Goal: Task Accomplishment & Management: Use online tool/utility

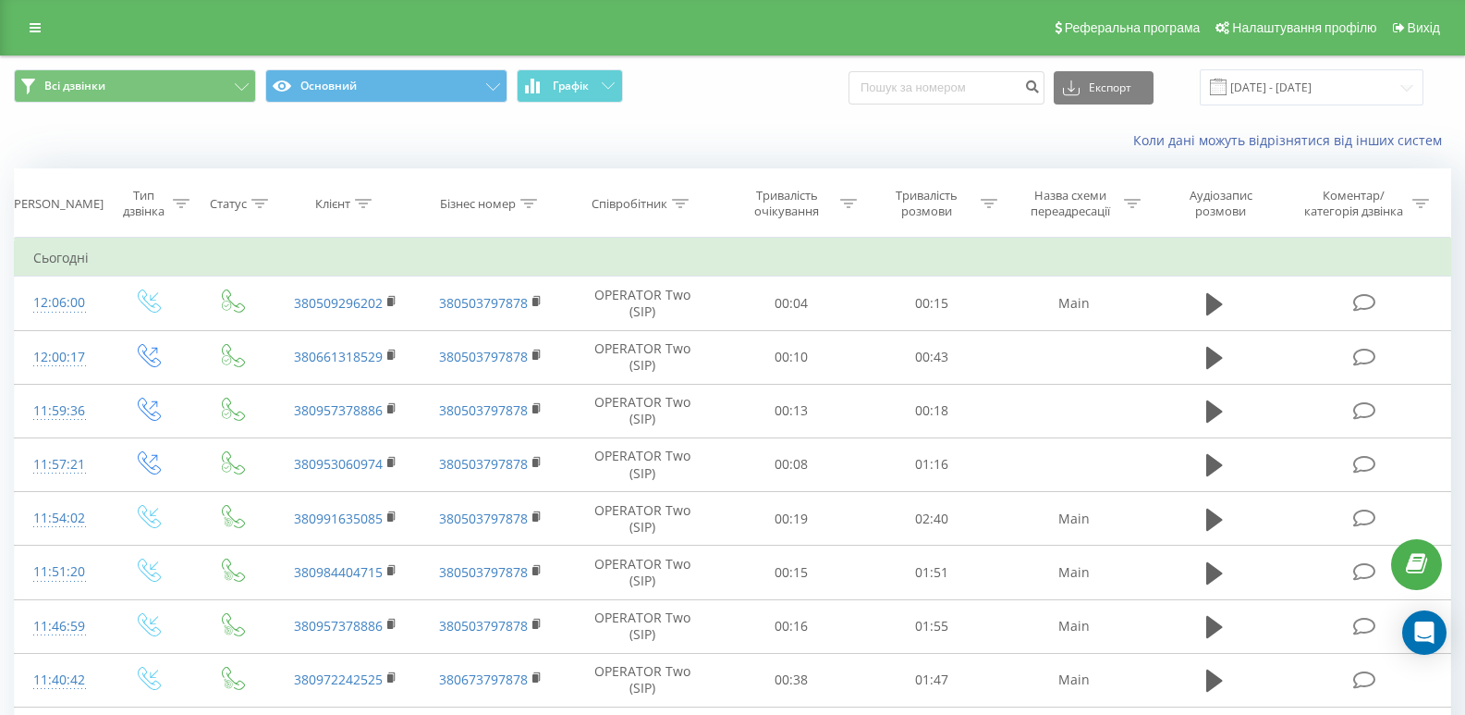
click at [595, 86] on button "Графік" at bounding box center [570, 85] width 106 height 33
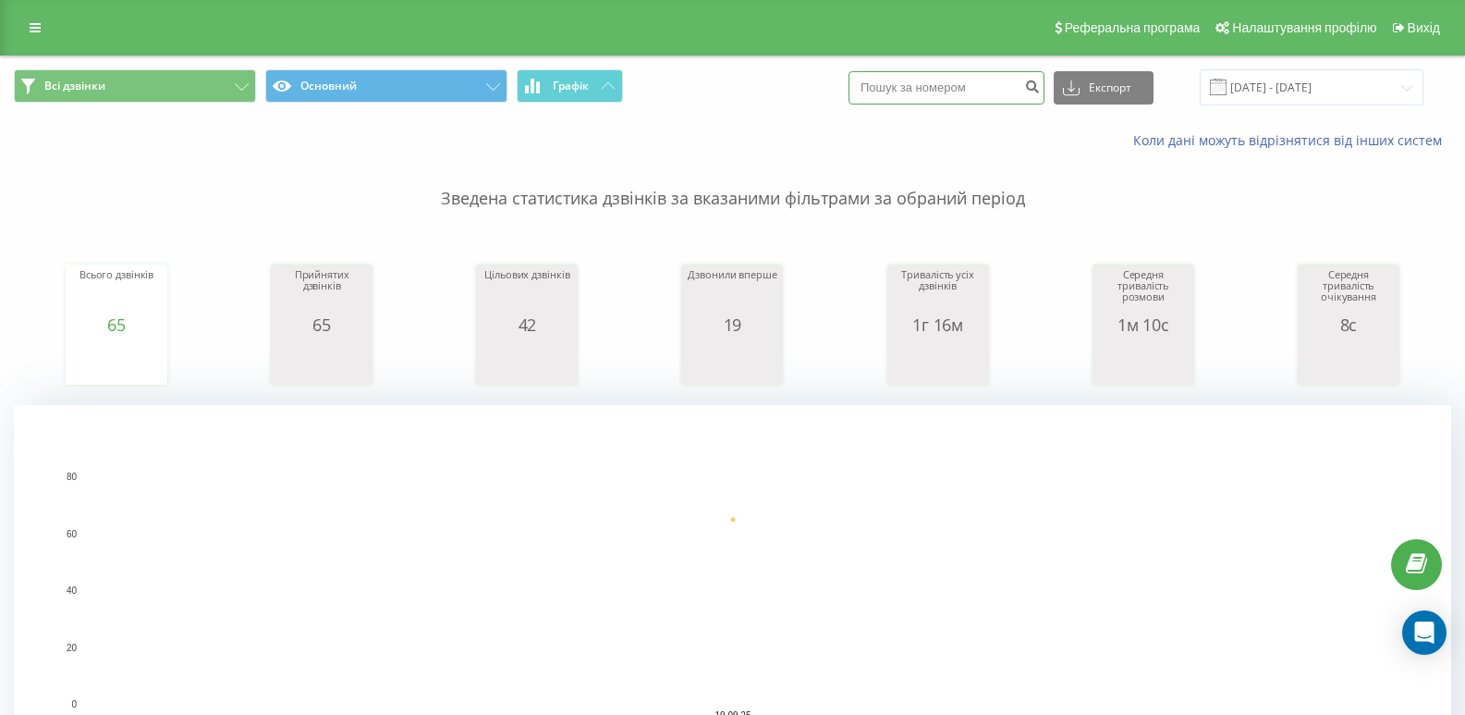
click at [925, 83] on input at bounding box center [947, 87] width 196 height 33
type input "0505626394"
click at [1040, 90] on icon "submit" at bounding box center [1032, 84] width 16 height 11
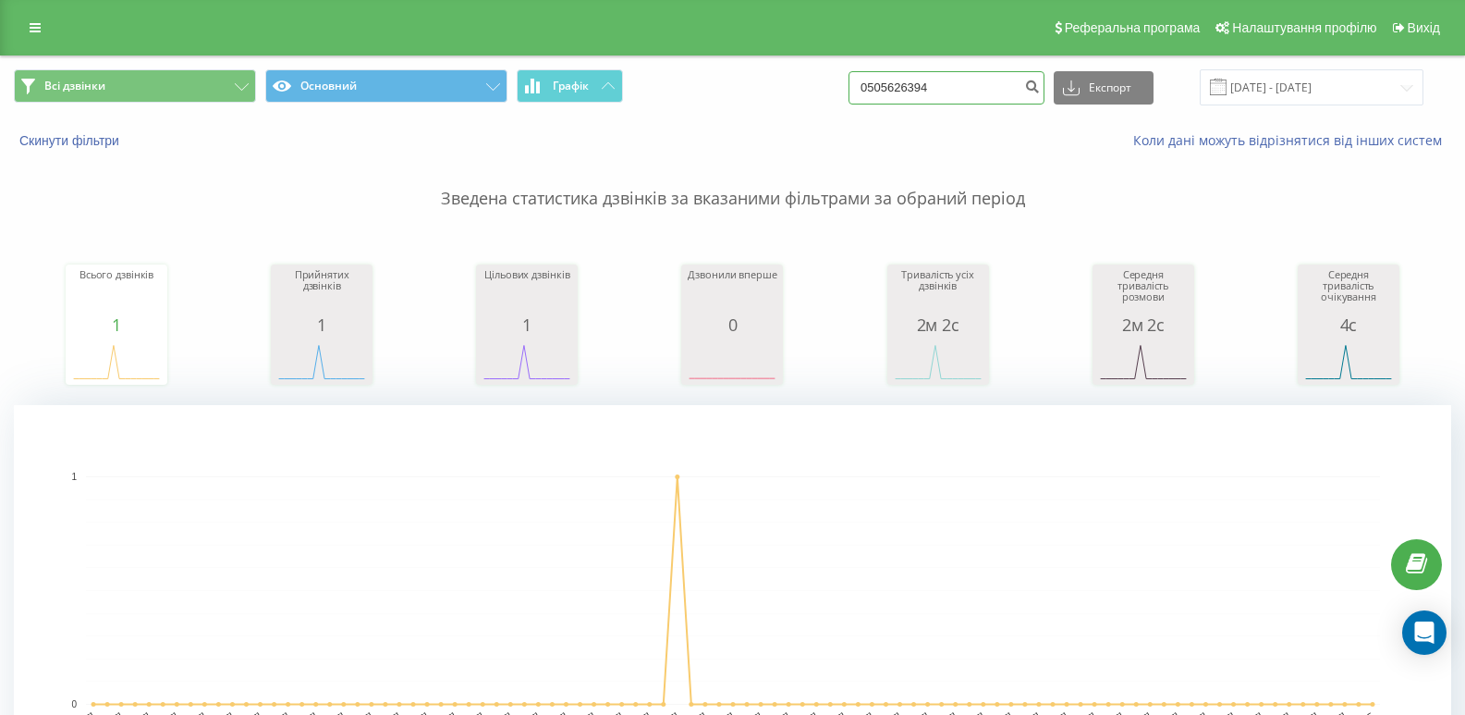
drag, startPoint x: 968, startPoint y: 85, endPoint x: 676, endPoint y: 97, distance: 292.4
click at [680, 96] on div "Всі дзвінки Основний Графік 0505626394 Експорт .csv .xls .xlsx [DATE] - [DATE]" at bounding box center [733, 87] width 1438 height 36
click at [597, 81] on button "Графік" at bounding box center [570, 85] width 106 height 33
click at [595, 81] on button "Графік" at bounding box center [570, 85] width 106 height 33
click at [535, 92] on icon at bounding box center [532, 86] width 15 height 15
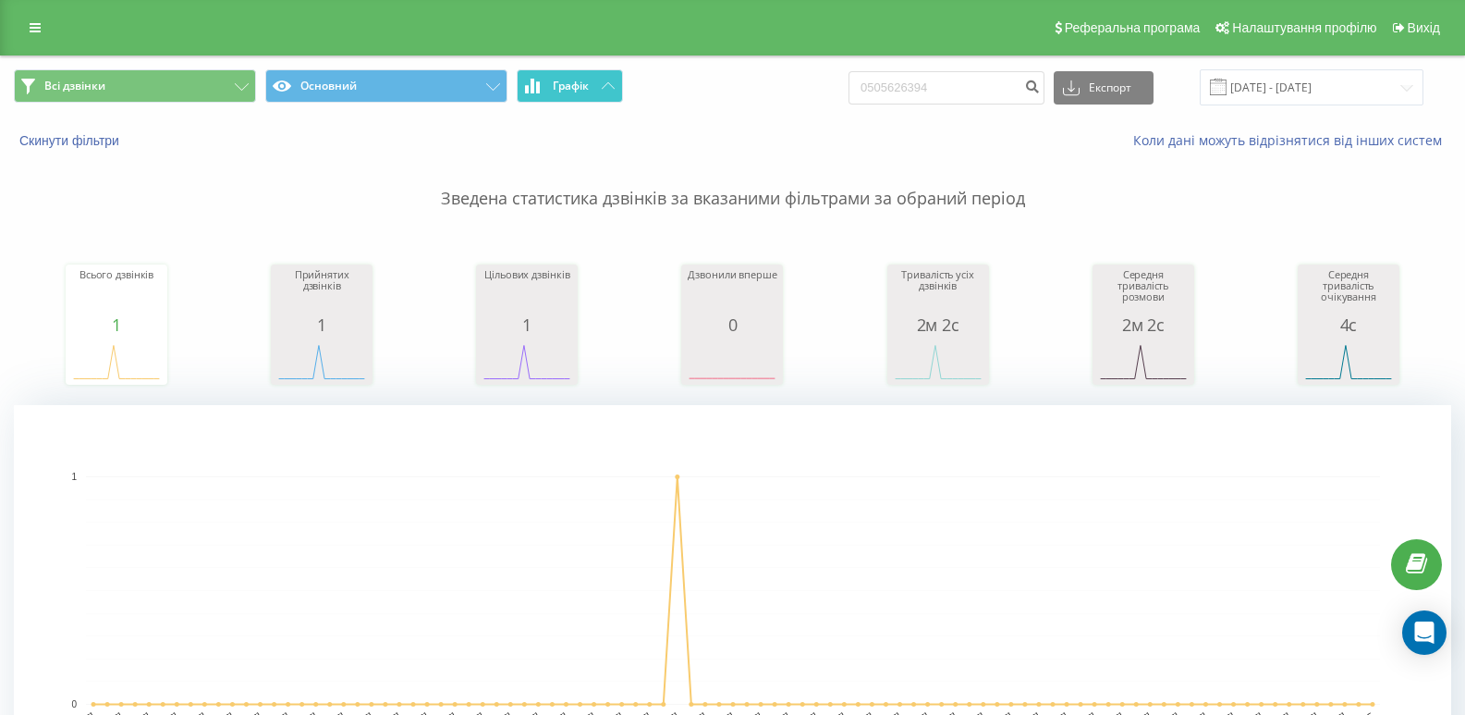
click at [535, 92] on icon at bounding box center [532, 86] width 15 height 15
click at [55, 136] on button "Скинути фільтри" at bounding box center [71, 140] width 115 height 17
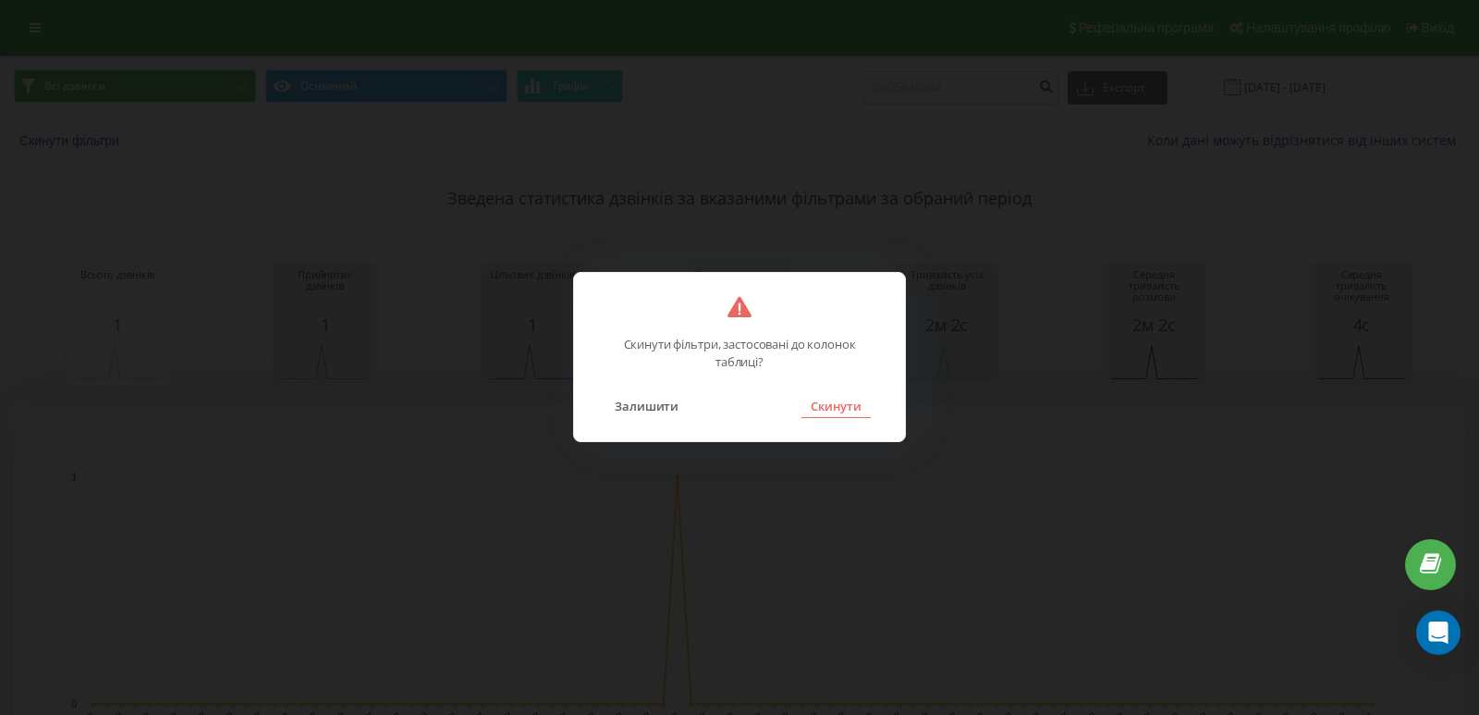
click at [840, 403] on button "Скинути" at bounding box center [836, 406] width 69 height 24
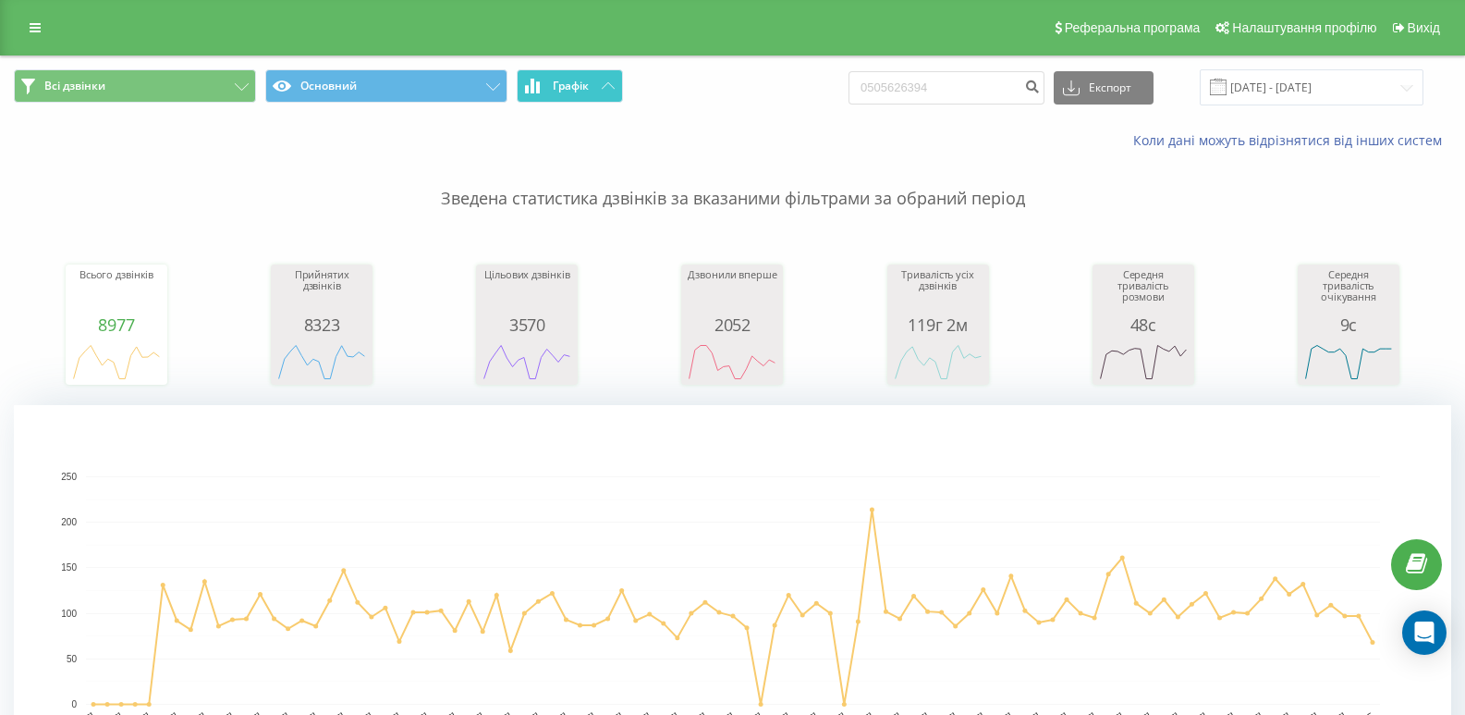
click at [571, 93] on button "Графік" at bounding box center [570, 85] width 106 height 33
click at [1345, 97] on input "[DATE] - [DATE]" at bounding box center [1312, 87] width 224 height 36
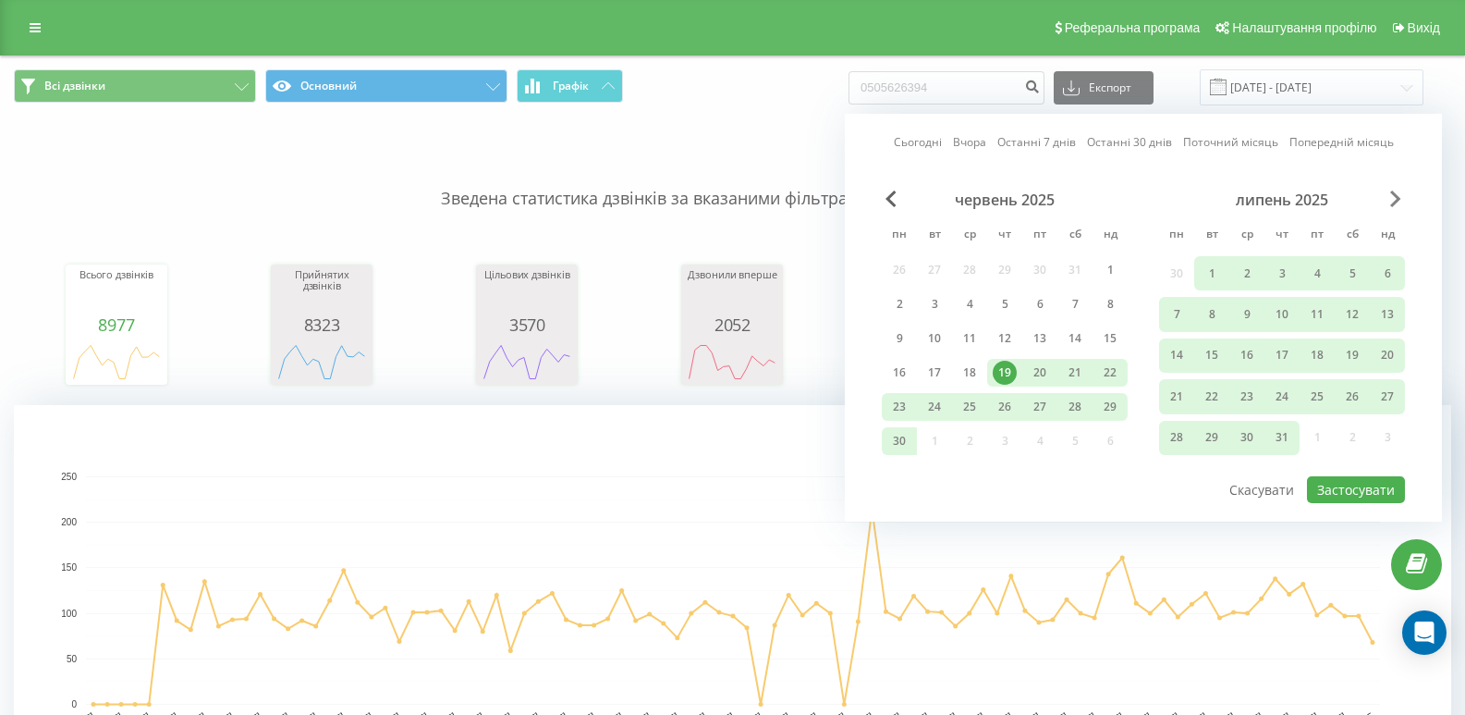
click at [1397, 199] on span "Next Month" at bounding box center [1396, 198] width 11 height 17
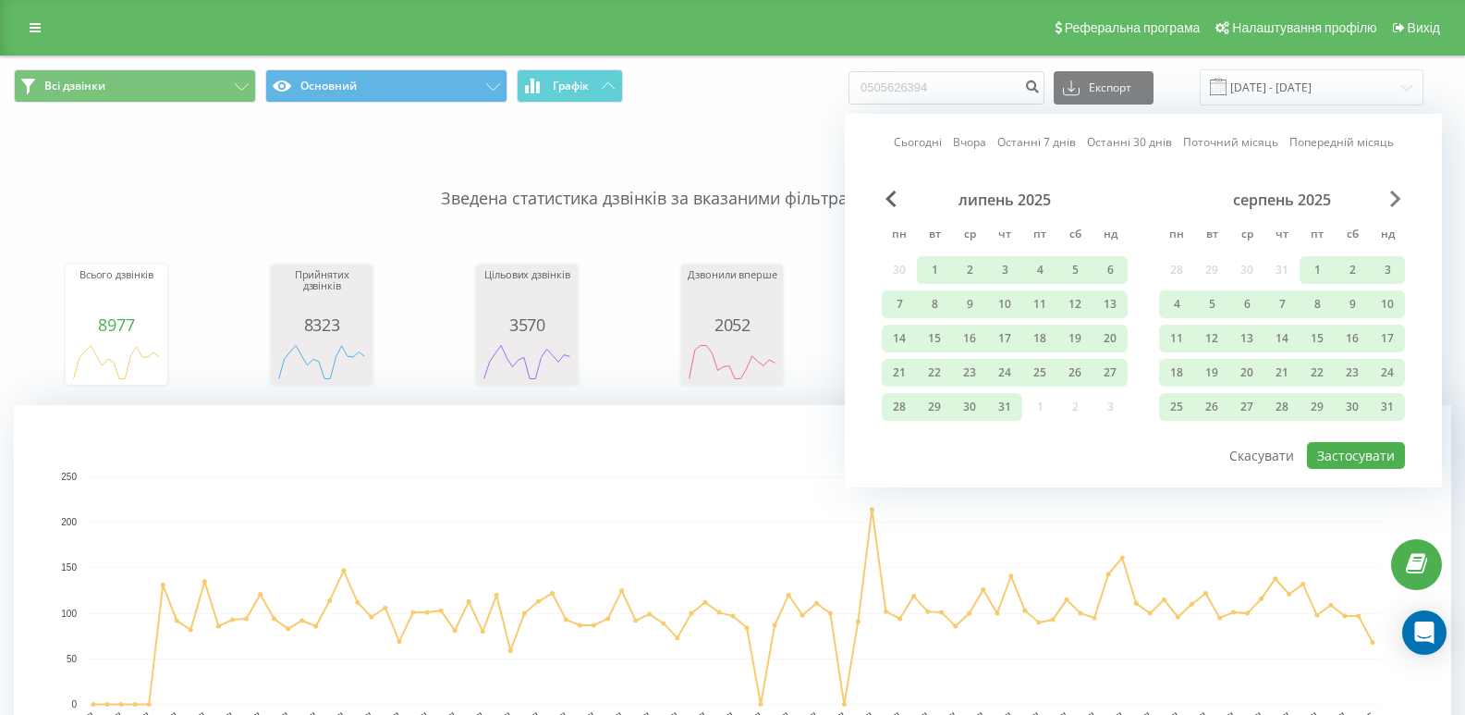
click at [1392, 200] on span "Next Month" at bounding box center [1396, 198] width 11 height 17
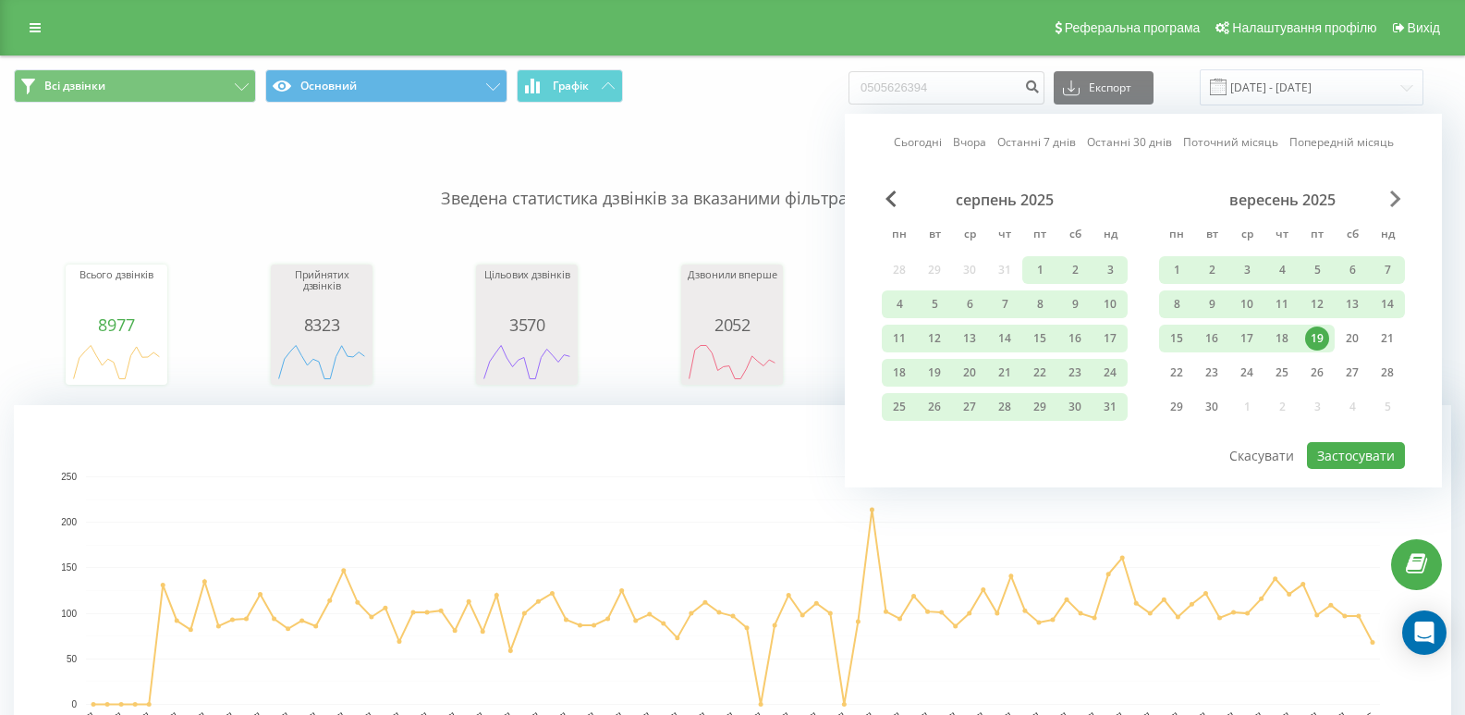
click at [1392, 200] on span "Next Month" at bounding box center [1396, 198] width 11 height 17
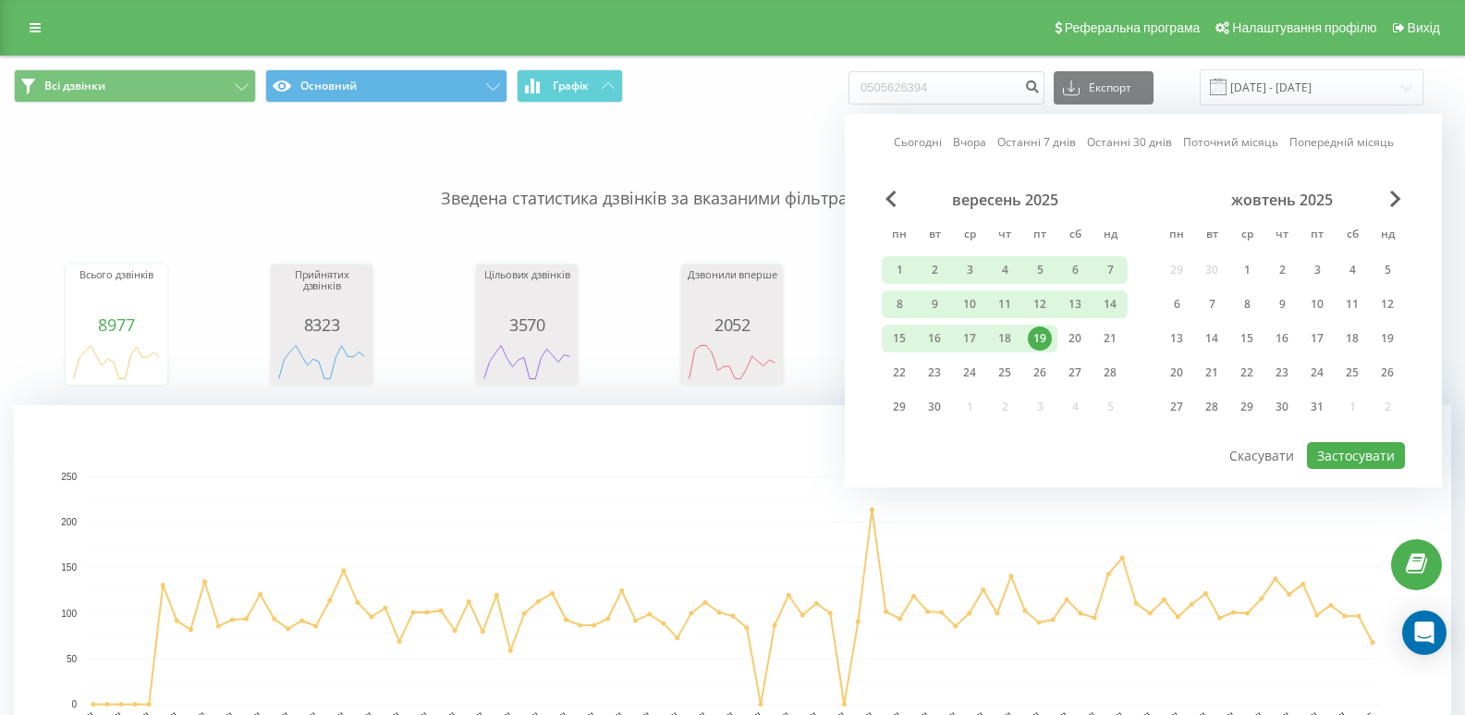
click at [1041, 343] on div "19" at bounding box center [1040, 338] width 24 height 24
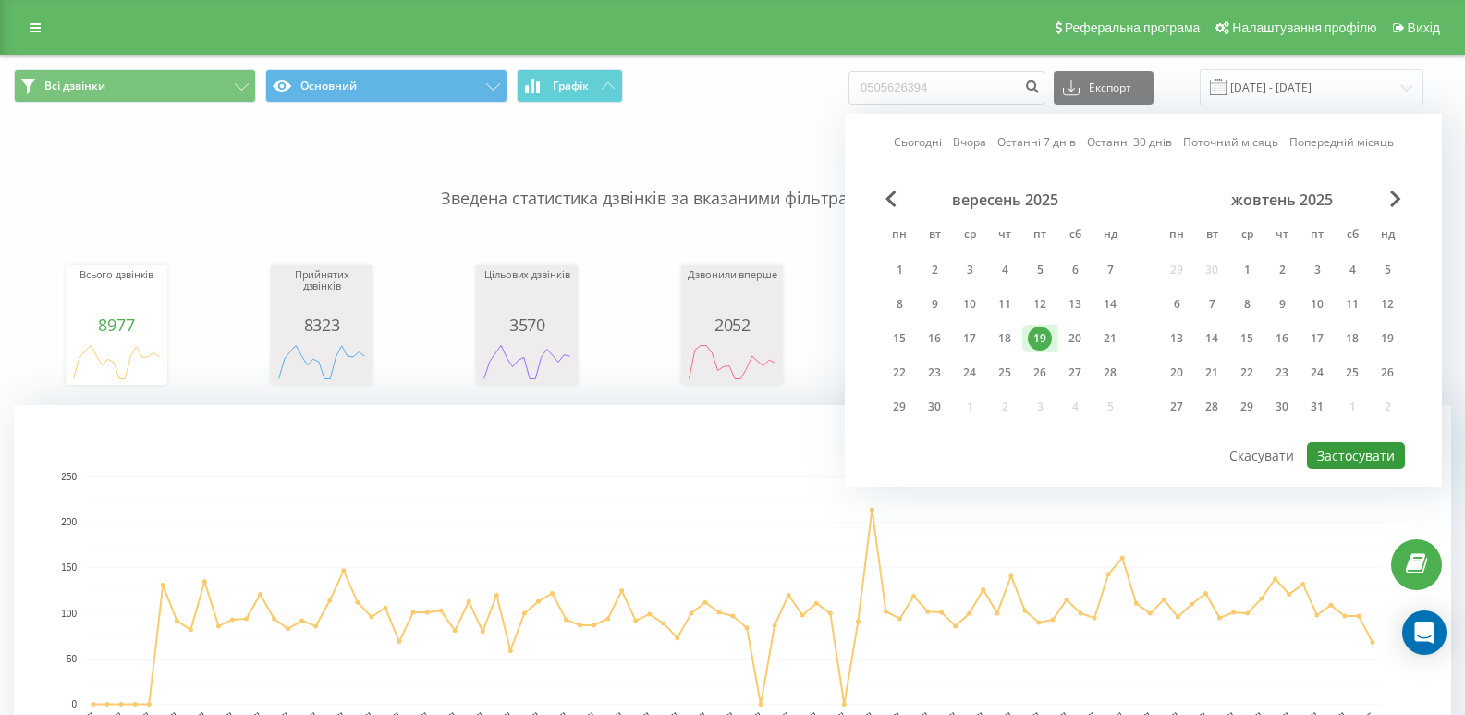
drag, startPoint x: 1362, startPoint y: 451, endPoint x: 1351, endPoint y: 452, distance: 11.1
click at [1356, 452] on button "Застосувати" at bounding box center [1356, 455] width 98 height 27
type input "[DATE] - [DATE]"
